Goal: Navigation & Orientation: Find specific page/section

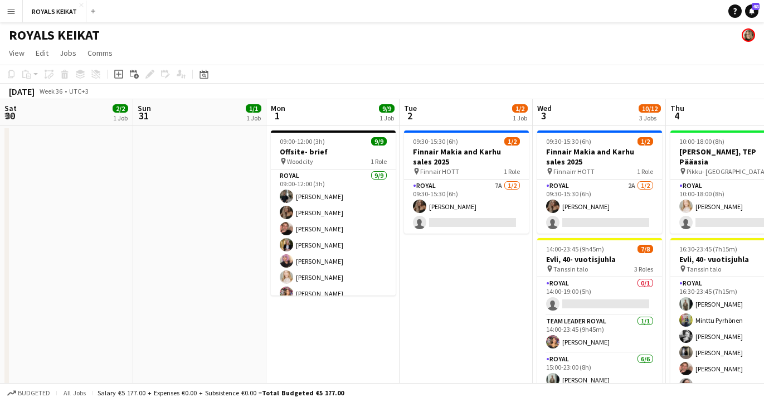
scroll to position [0, 421]
